Goal: Transaction & Acquisition: Purchase product/service

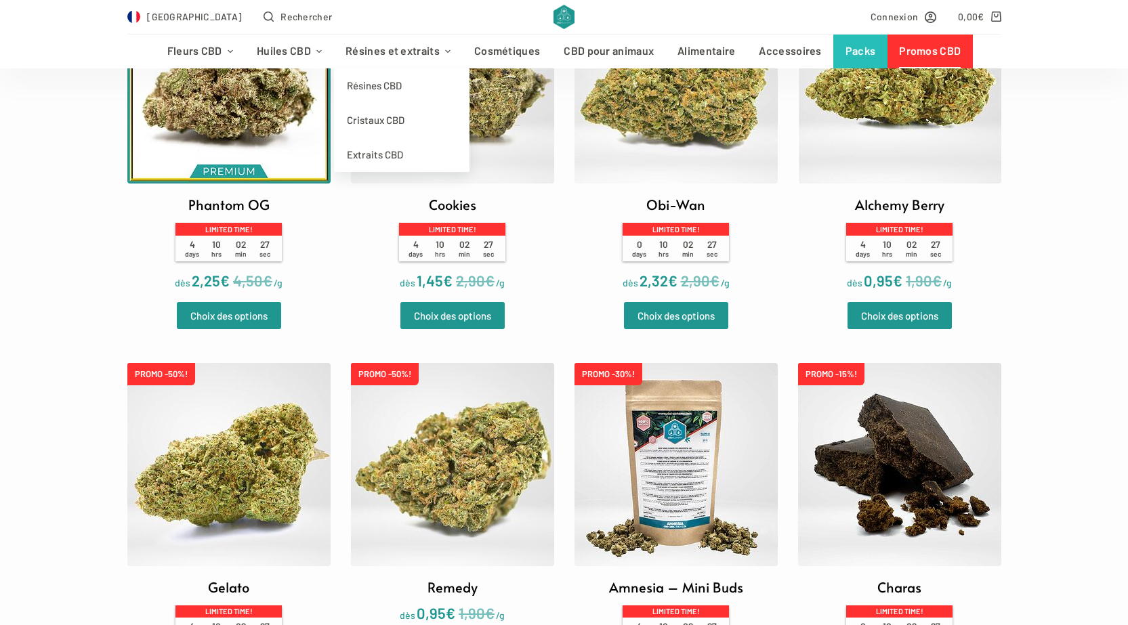
scroll to position [68, 0]
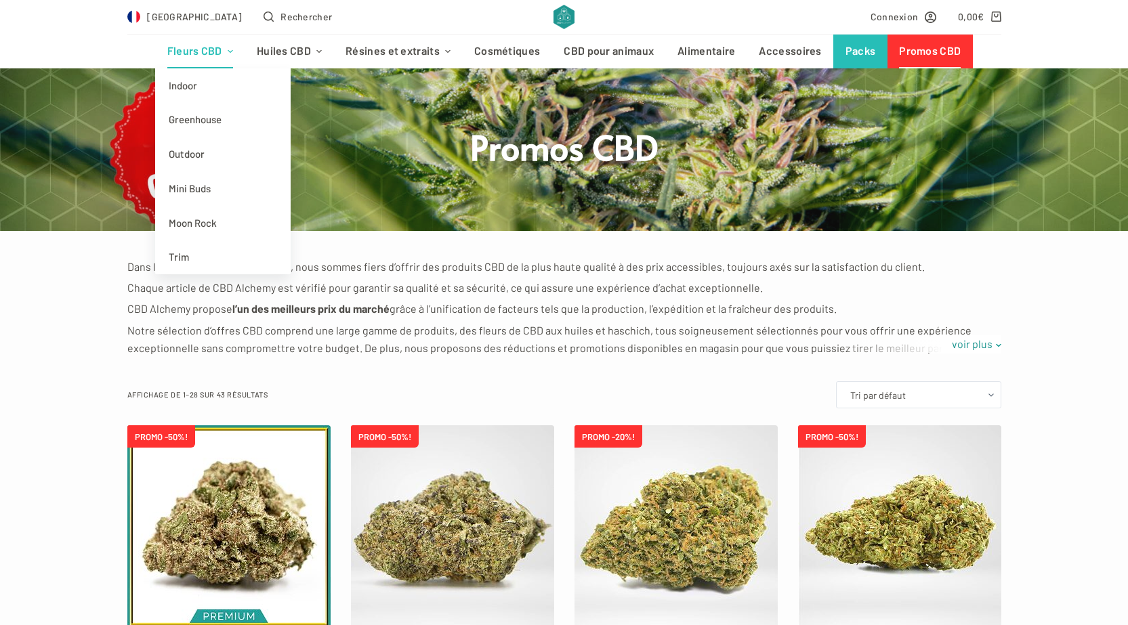
click at [200, 46] on link "Fleurs CBD" at bounding box center [199, 52] width 89 height 34
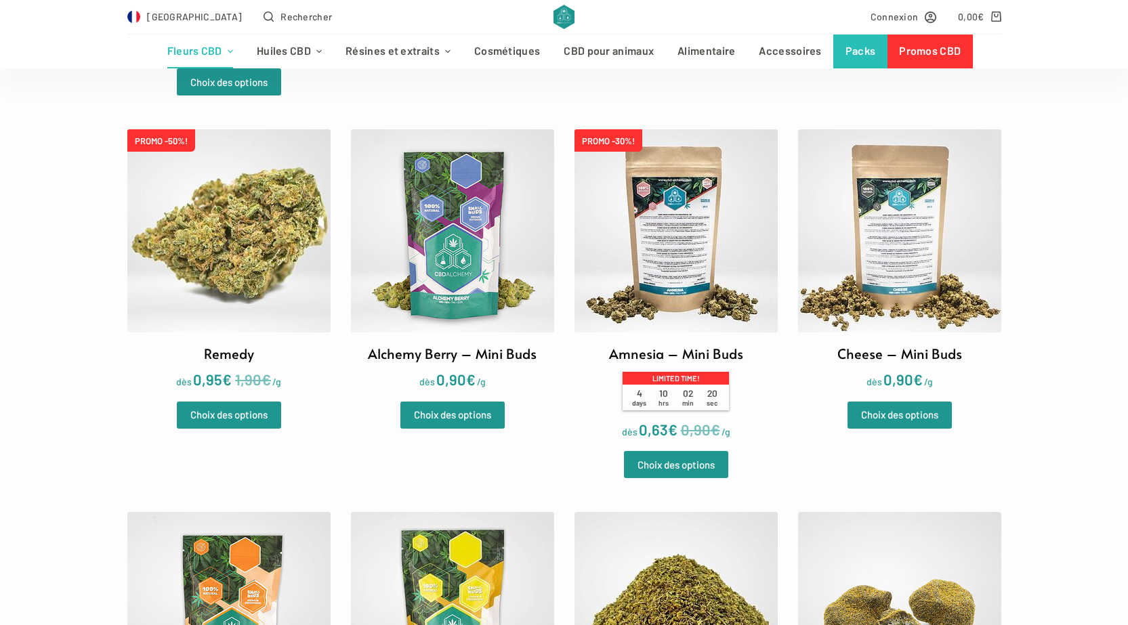
scroll to position [1896, 0]
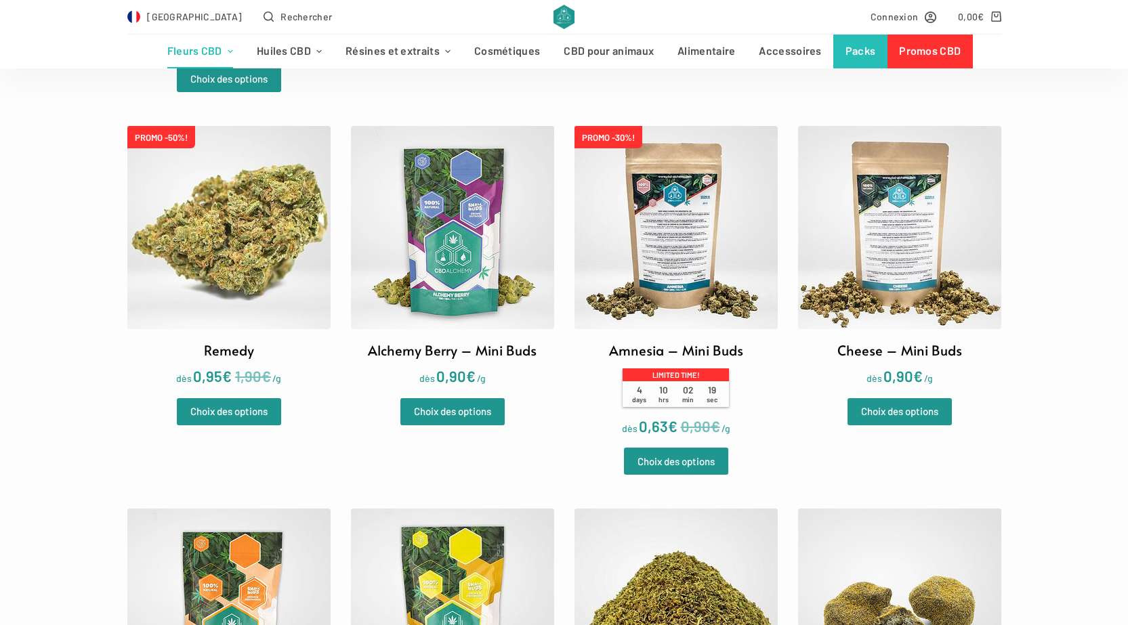
click at [419, 263] on img at bounding box center [452, 227] width 203 height 203
click at [930, 49] on link "Promos CBD" at bounding box center [929, 52] width 85 height 34
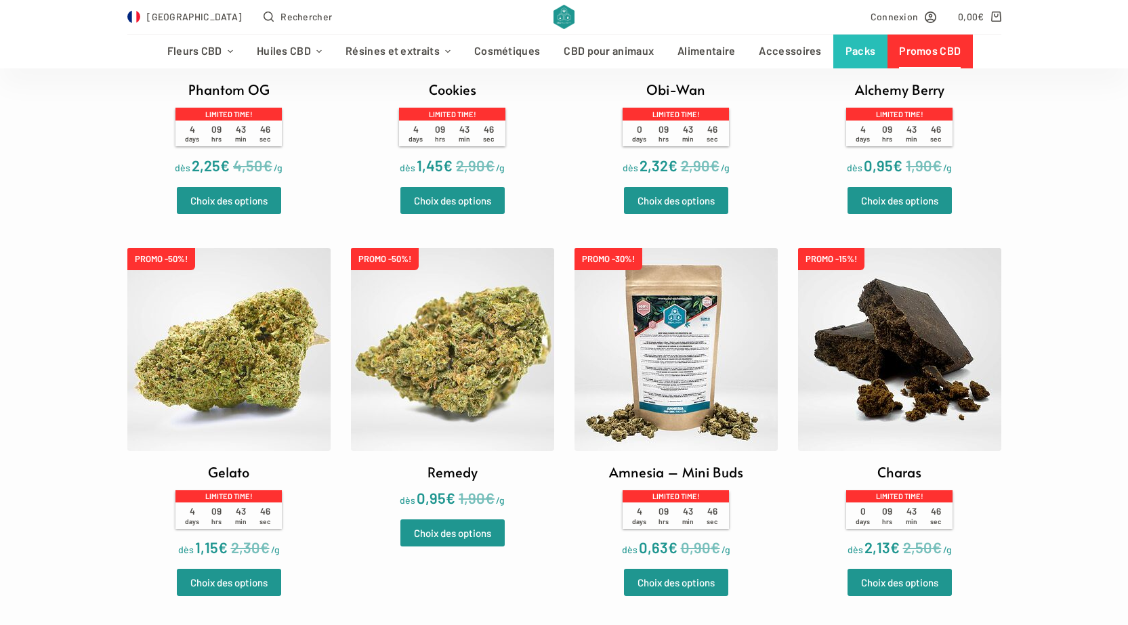
scroll to position [677, 0]
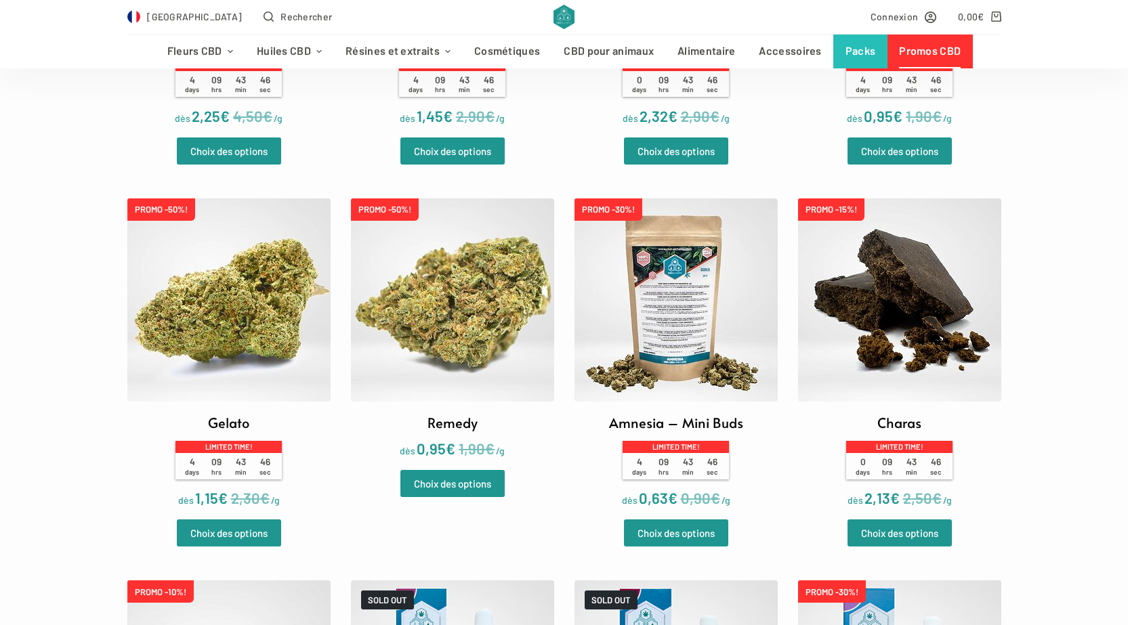
click at [246, 326] on img at bounding box center [228, 299] width 203 height 203
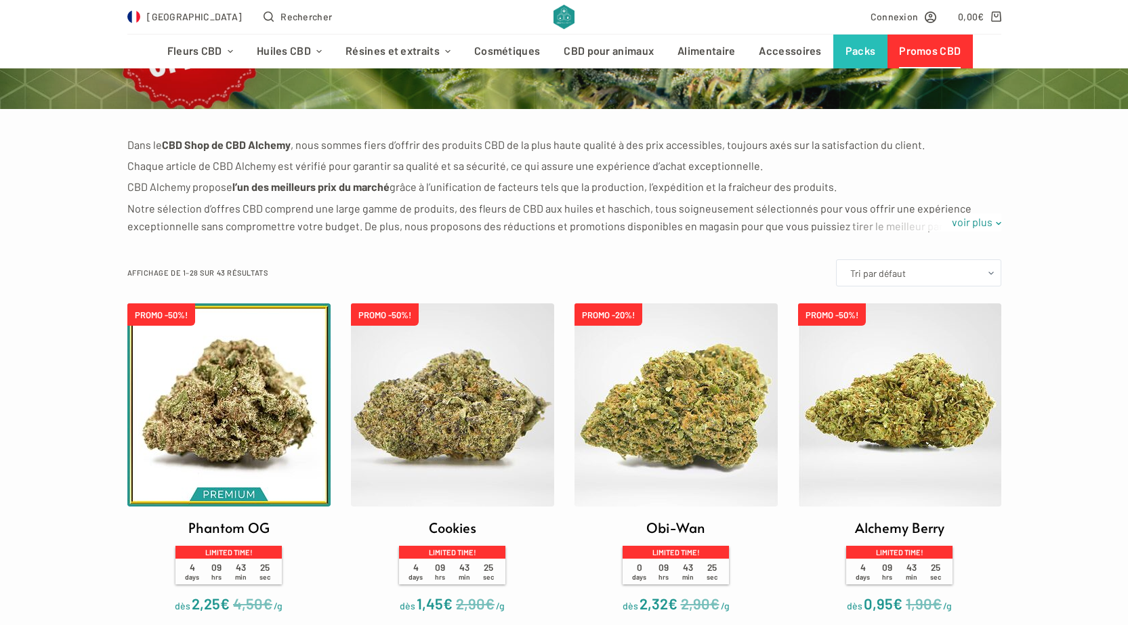
scroll to position [68, 0]
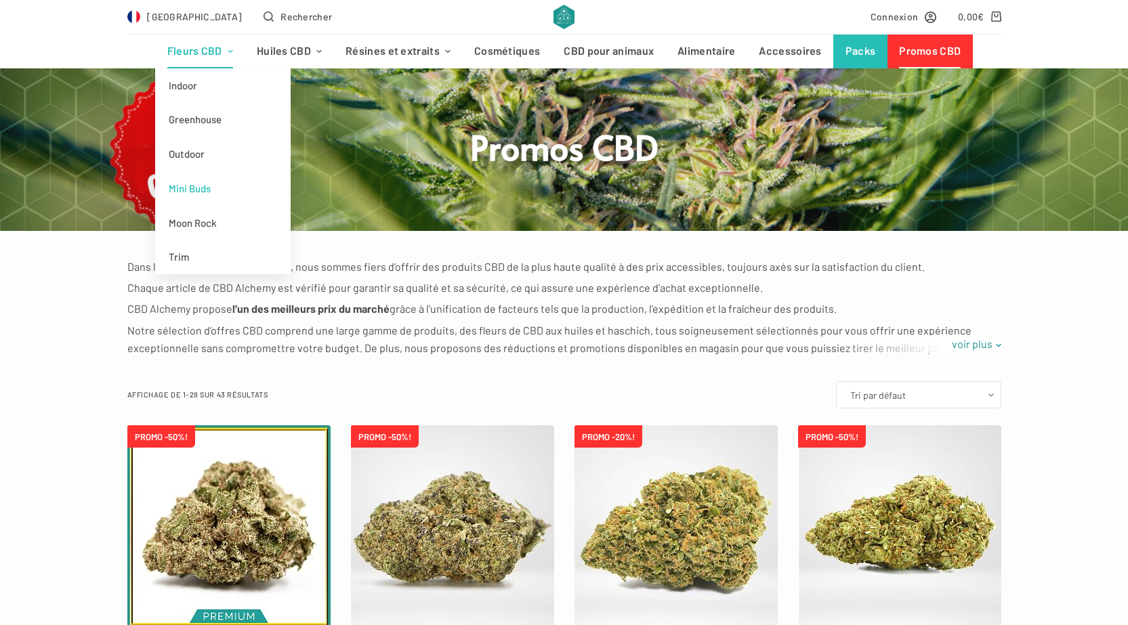
click at [198, 187] on link "Mini Buds" at bounding box center [222, 188] width 135 height 35
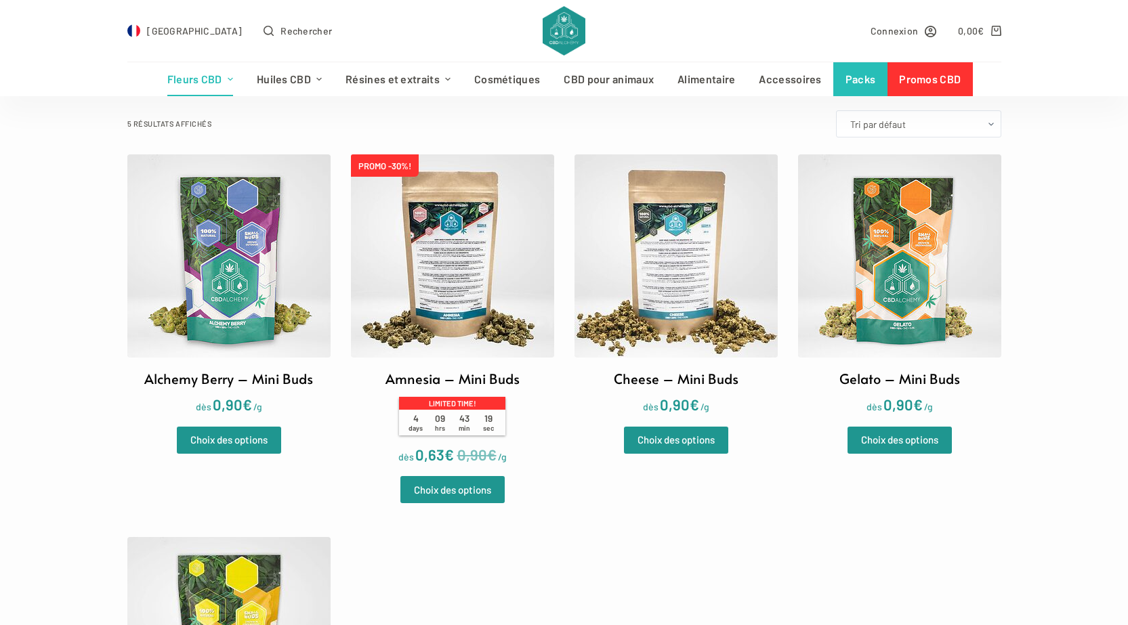
scroll to position [339, 0]
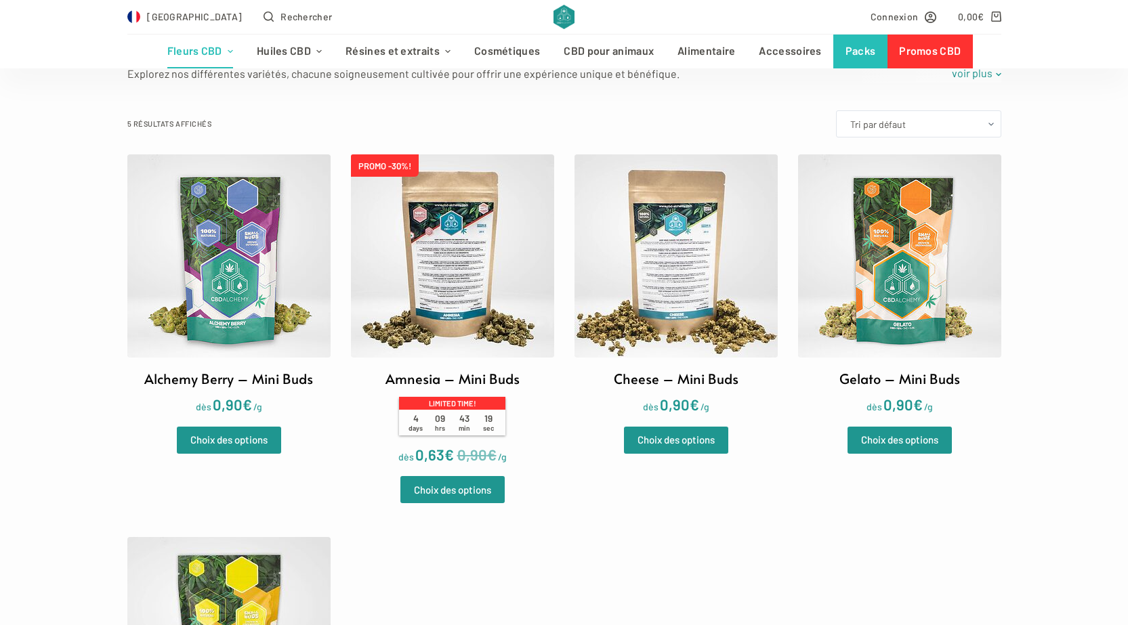
click at [889, 300] on img at bounding box center [899, 255] width 203 height 203
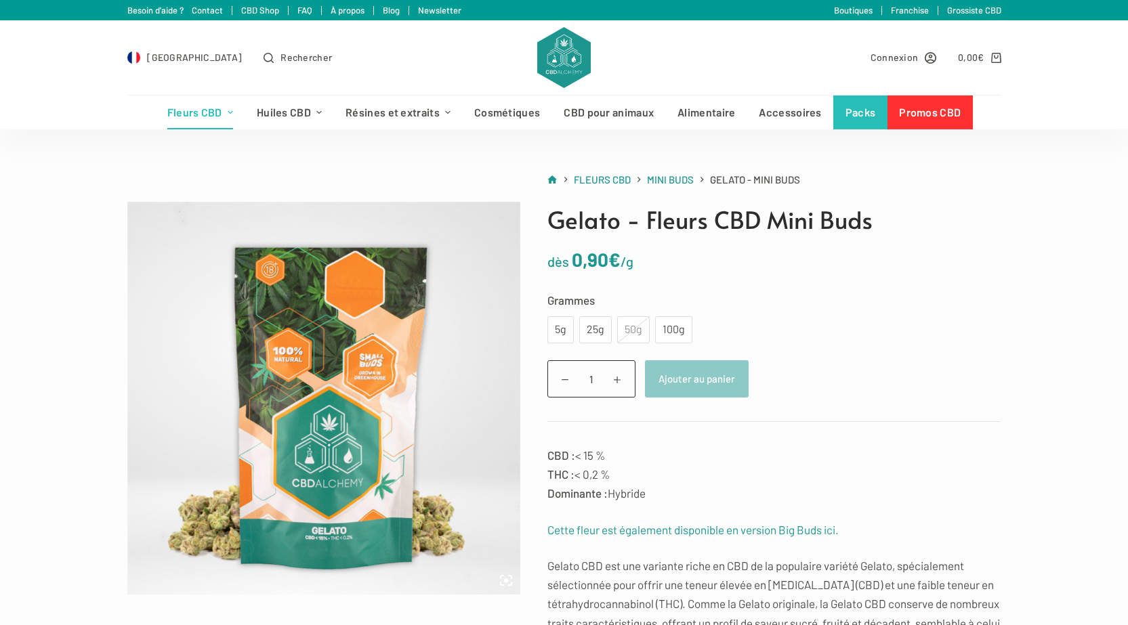
click at [631, 333] on div "50g" at bounding box center [633, 329] width 33 height 27
click at [833, 114] on link "Packs" at bounding box center [860, 112] width 54 height 34
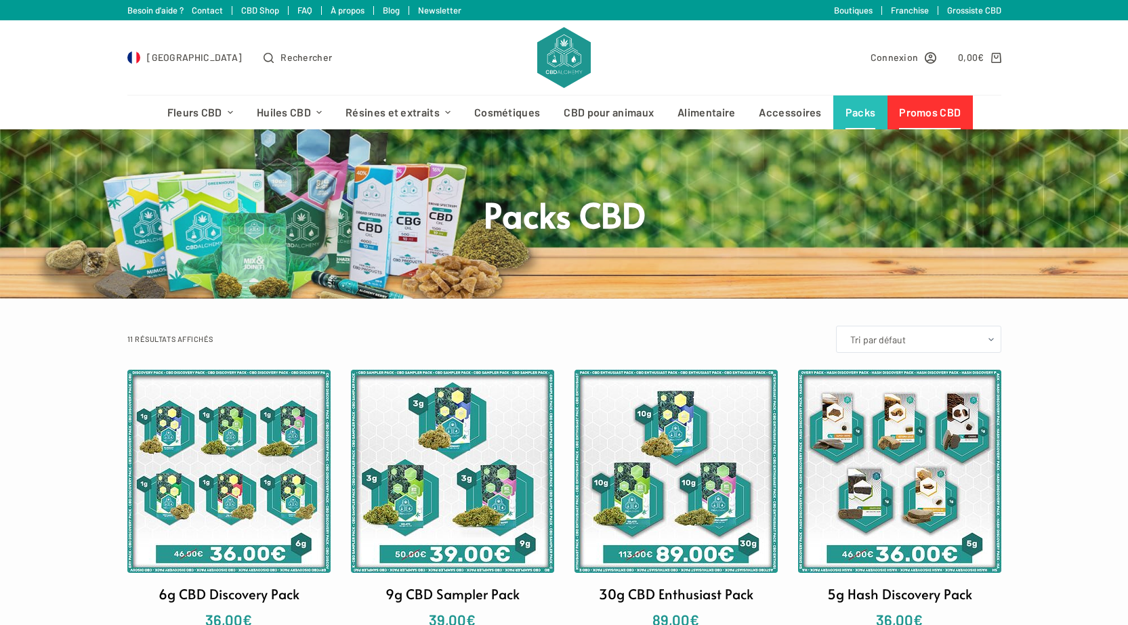
click at [939, 121] on link "Promos CBD" at bounding box center [929, 112] width 85 height 34
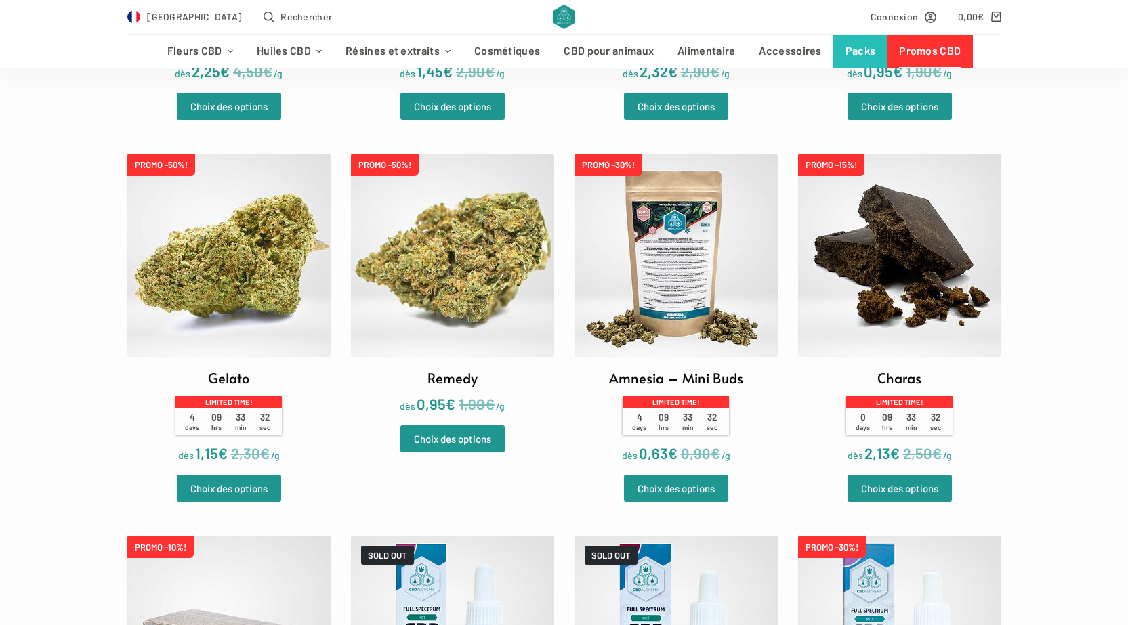
scroll to position [745, 0]
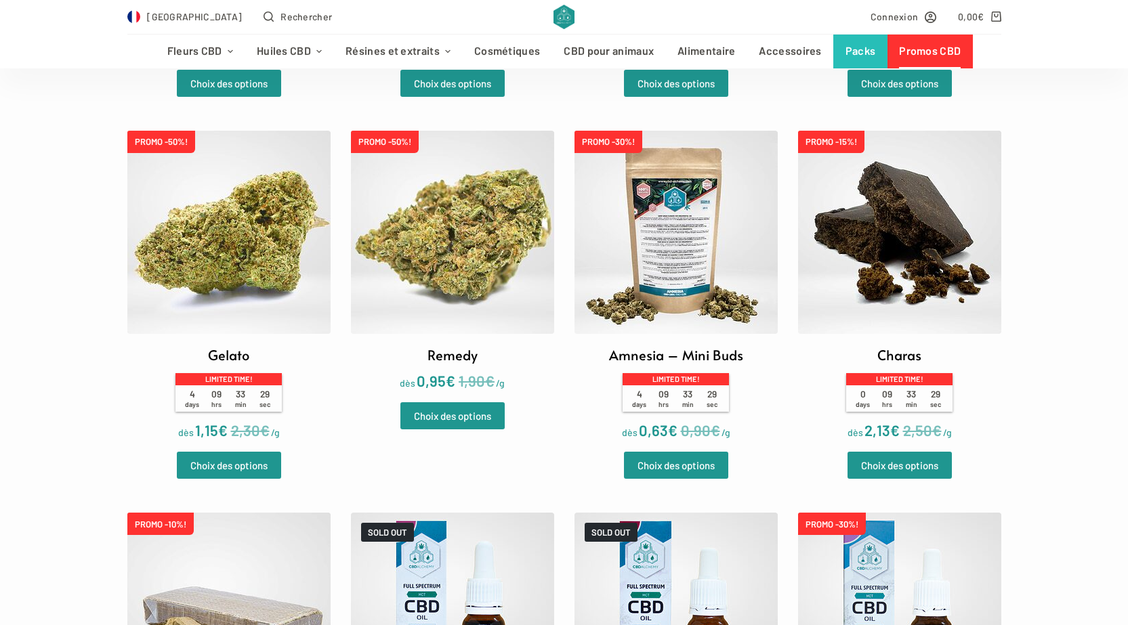
click at [173, 286] on img at bounding box center [228, 232] width 203 height 203
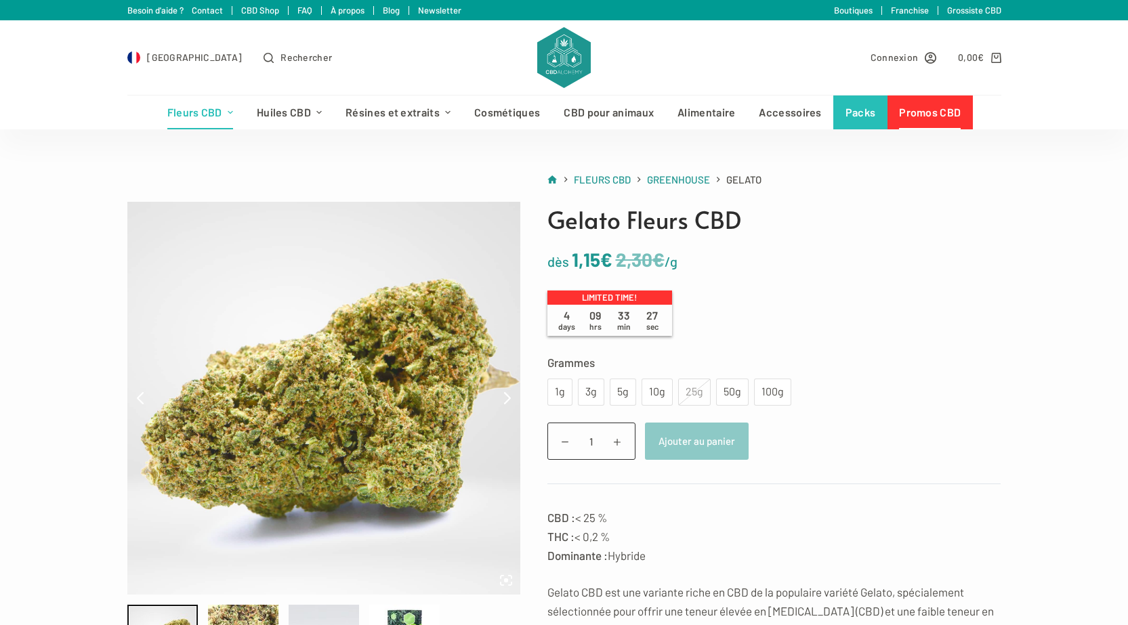
scroll to position [135, 0]
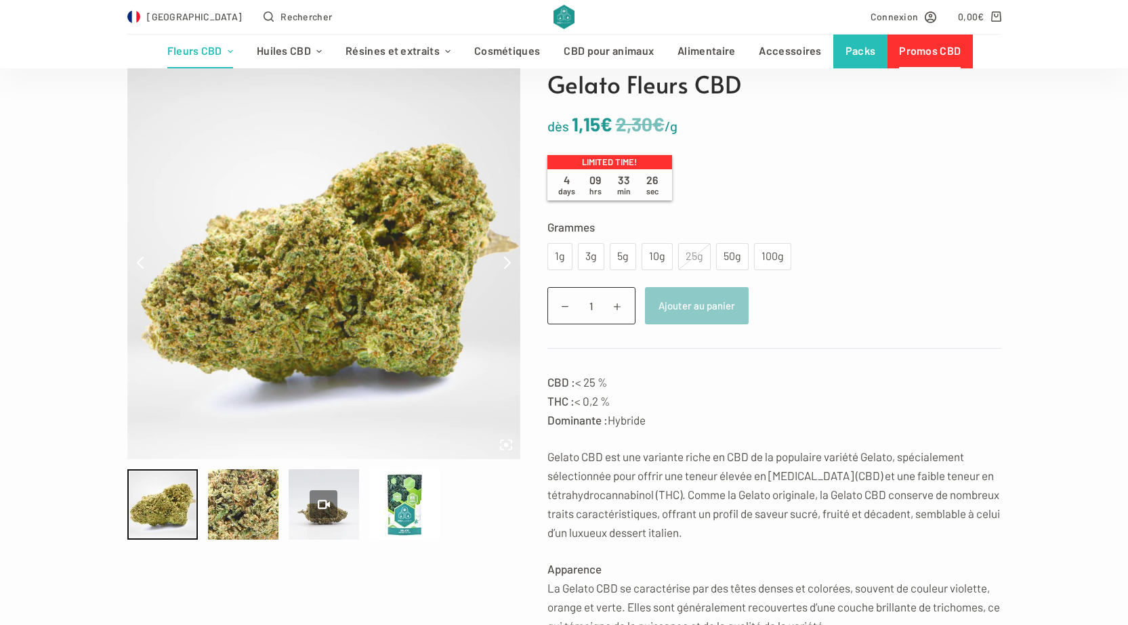
click at [748, 254] on div "1g 3g 5g 10g 25g 50g 100g" at bounding box center [669, 256] width 244 height 27
click at [725, 256] on div "50g" at bounding box center [732, 257] width 16 height 18
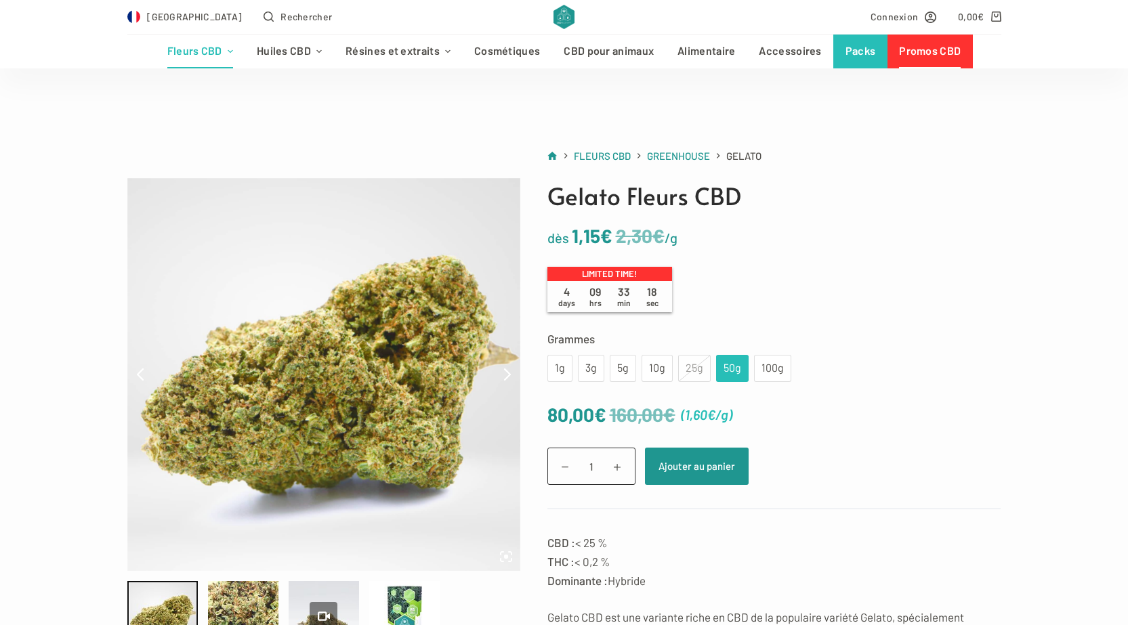
scroll to position [0, 0]
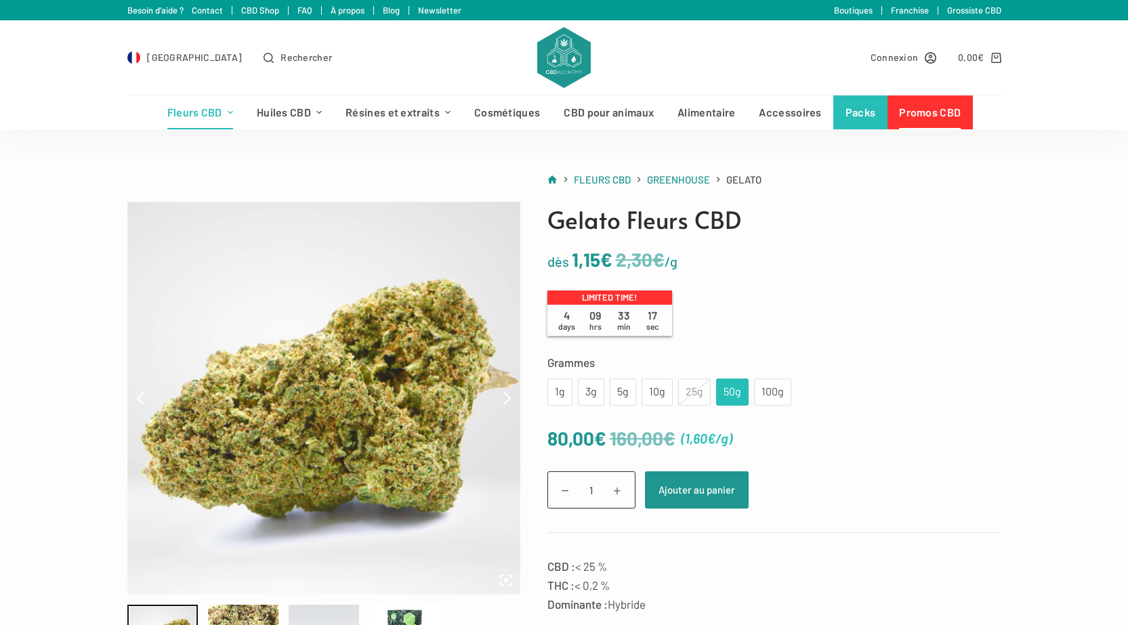
drag, startPoint x: 534, startPoint y: 281, endPoint x: 1045, endPoint y: 205, distance: 517.0
click at [784, 386] on div "100g" at bounding box center [772, 392] width 37 height 27
click at [729, 389] on div "50g" at bounding box center [732, 392] width 16 height 18
